Goal: Transaction & Acquisition: Download file/media

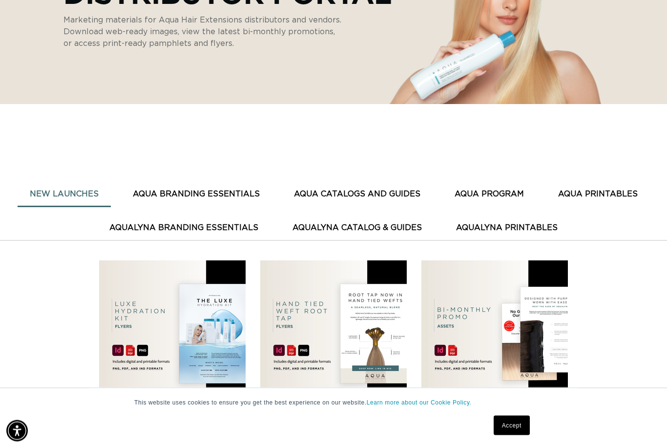
scroll to position [179, 0]
click at [391, 196] on button "AQUA CATALOGS AND GUIDES" at bounding box center [357, 194] width 151 height 24
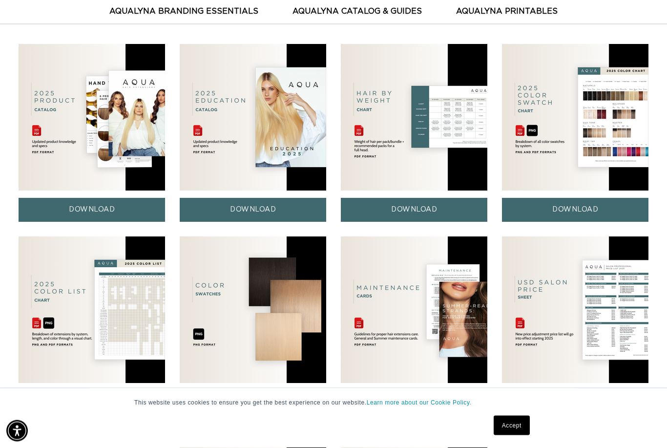
scroll to position [395, 0]
click at [135, 332] on img at bounding box center [92, 309] width 147 height 147
click at [132, 327] on img at bounding box center [92, 309] width 147 height 147
click at [105, 408] on link "DOWNLOAD" at bounding box center [92, 402] width 147 height 24
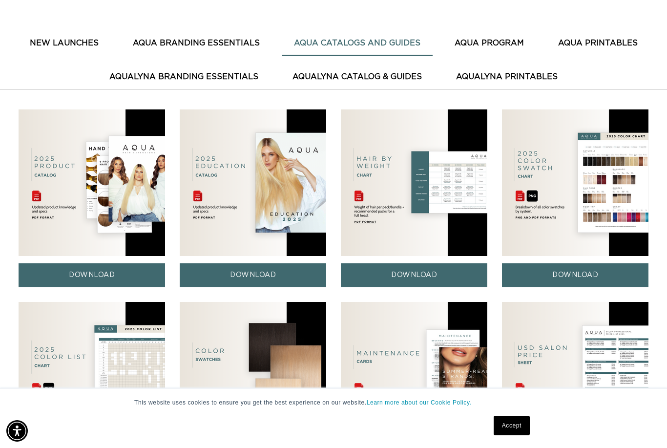
scroll to position [0, 598]
click at [577, 370] on img at bounding box center [575, 375] width 147 height 147
click at [570, 375] on img at bounding box center [575, 375] width 147 height 147
click at [583, 361] on img at bounding box center [575, 375] width 147 height 147
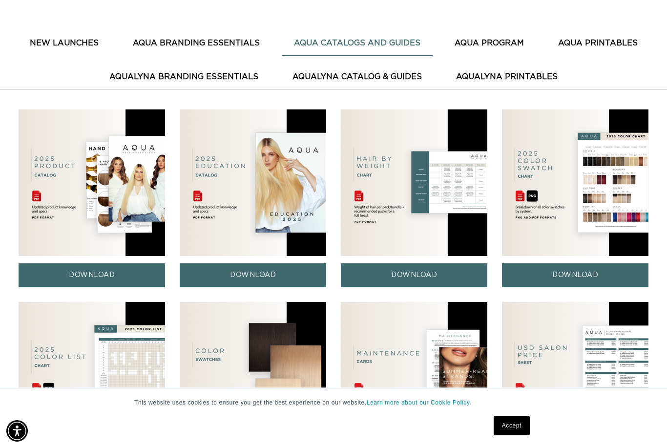
click at [623, 384] on img at bounding box center [575, 375] width 147 height 147
click at [599, 356] on img at bounding box center [575, 375] width 147 height 147
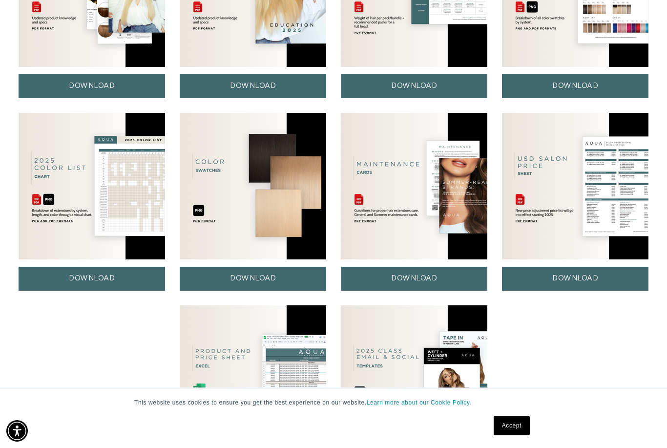
click at [580, 284] on link "DOWNLOAD" at bounding box center [575, 279] width 147 height 24
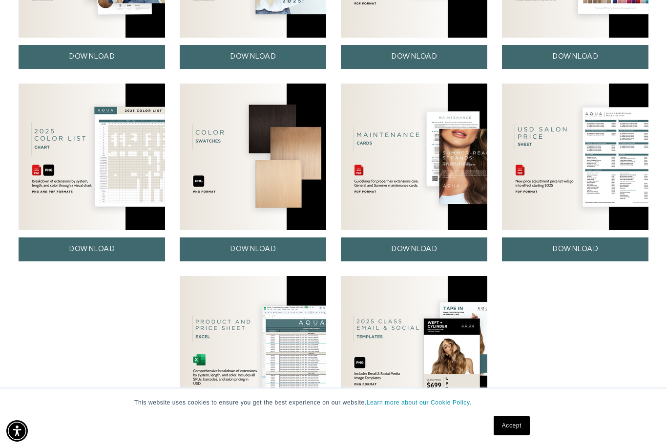
scroll to position [550, 0]
